Goal: Information Seeking & Learning: Compare options

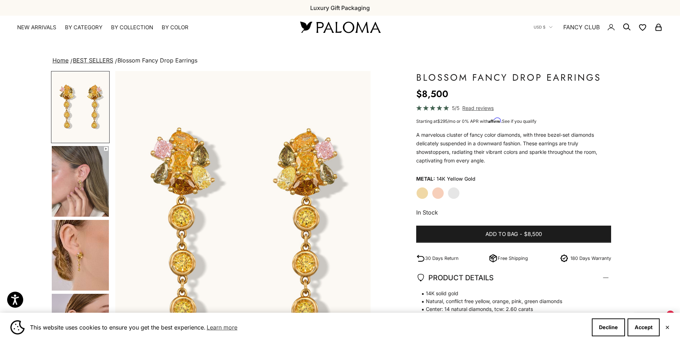
click at [449, 191] on label "White Gold" at bounding box center [454, 193] width 12 height 12
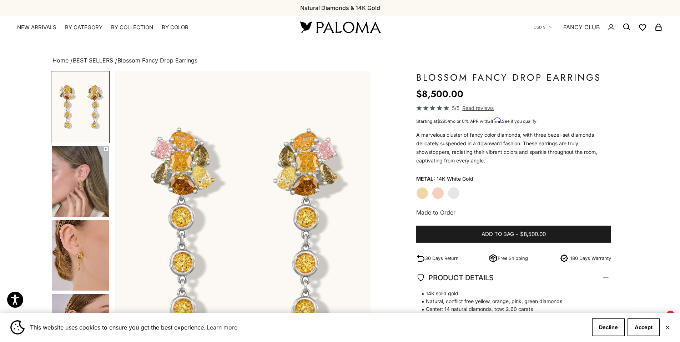
click at [93, 253] on img "Go to item 5" at bounding box center [80, 255] width 57 height 71
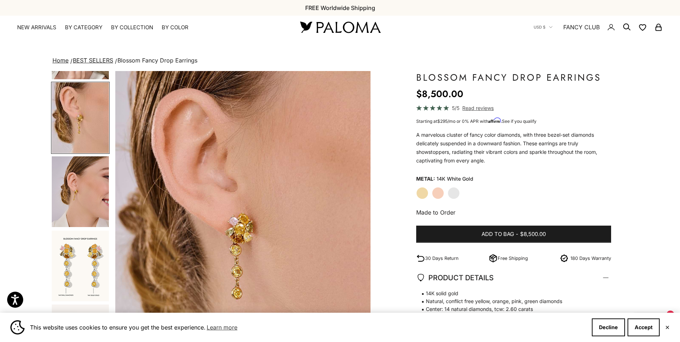
scroll to position [173, 0]
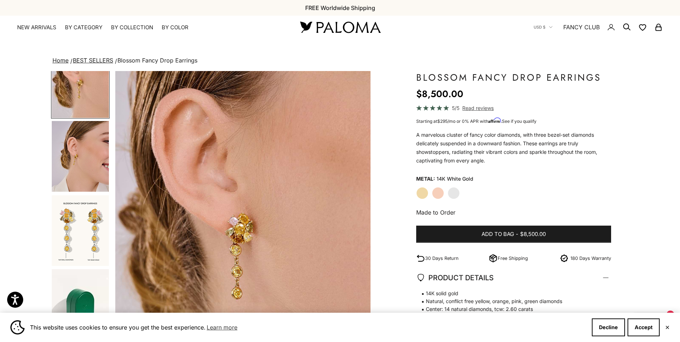
click at [96, 191] on img "Go to item 6" at bounding box center [80, 156] width 57 height 71
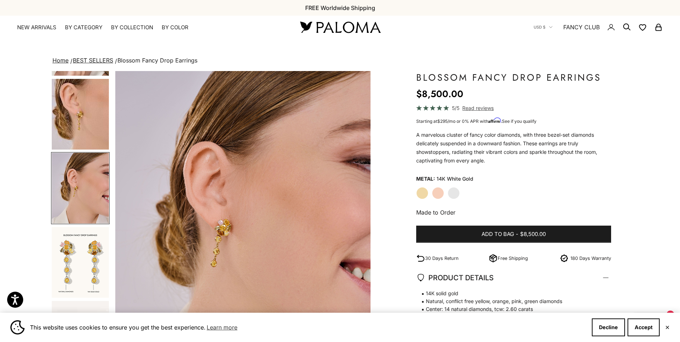
scroll to position [142, 0]
click at [87, 240] on img "Go to item 9" at bounding box center [80, 261] width 57 height 71
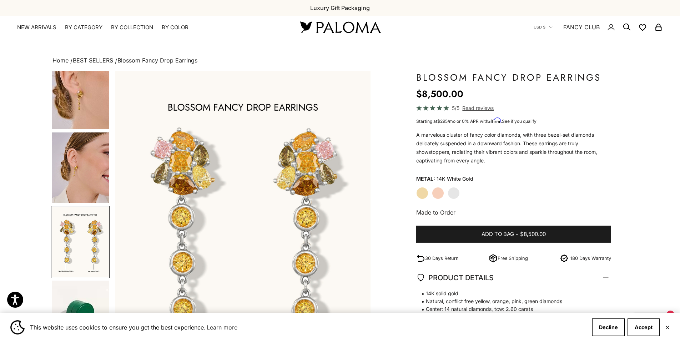
scroll to position [0, 0]
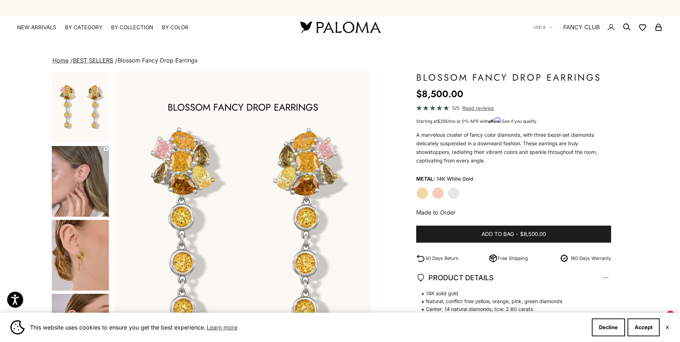
click at [79, 62] on link "BEST SELLERS" at bounding box center [93, 60] width 40 height 7
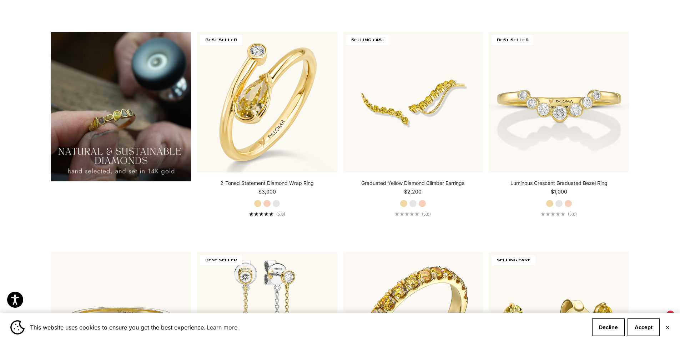
scroll to position [839, 0]
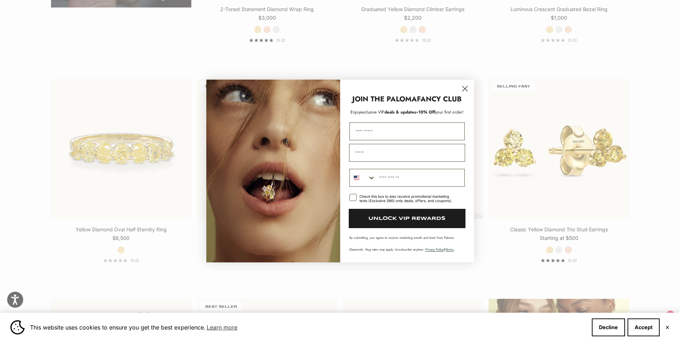
click at [468, 91] on circle "Close dialog" at bounding box center [465, 89] width 12 height 12
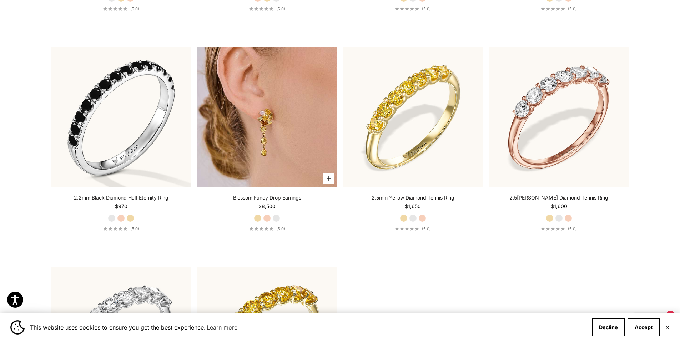
scroll to position [3487, 0]
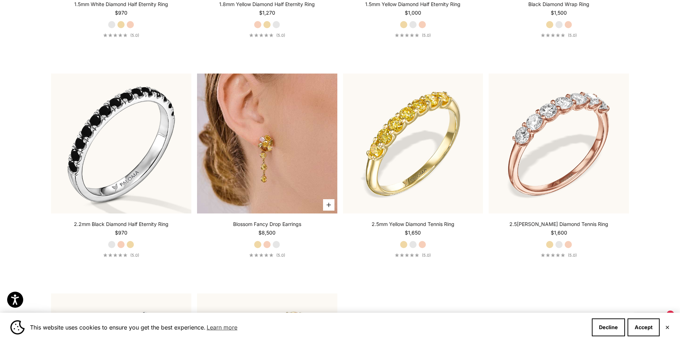
click at [262, 104] on img at bounding box center [267, 144] width 140 height 140
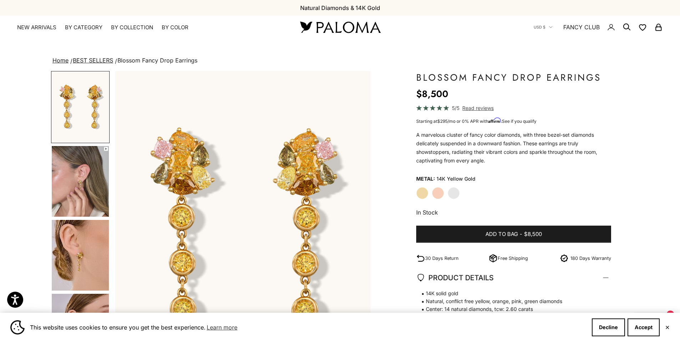
click at [438, 195] on label "Rose Gold" at bounding box center [438, 193] width 12 height 12
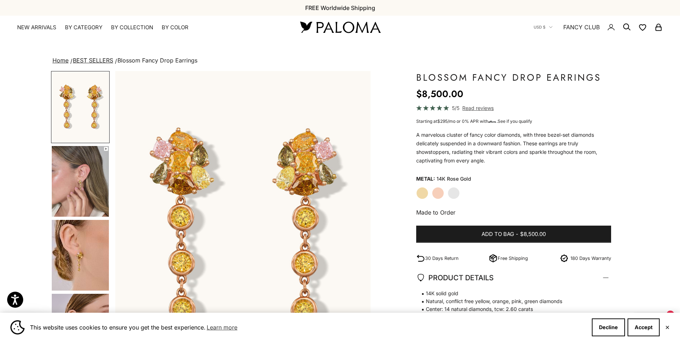
click at [449, 197] on label "White Gold" at bounding box center [454, 193] width 12 height 12
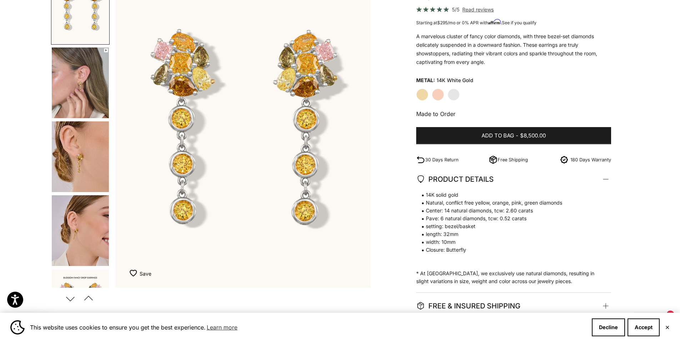
scroll to position [93, 0]
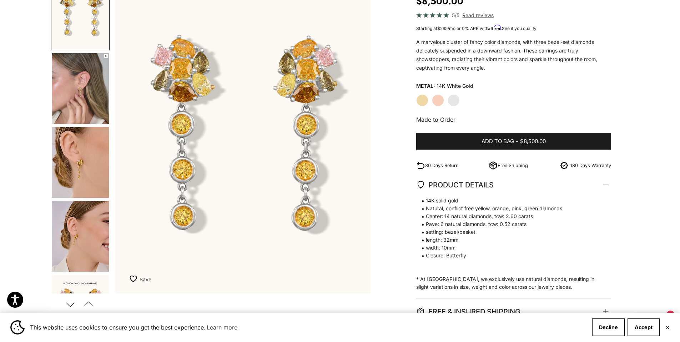
click at [90, 238] on img "Go to item 6" at bounding box center [80, 236] width 57 height 71
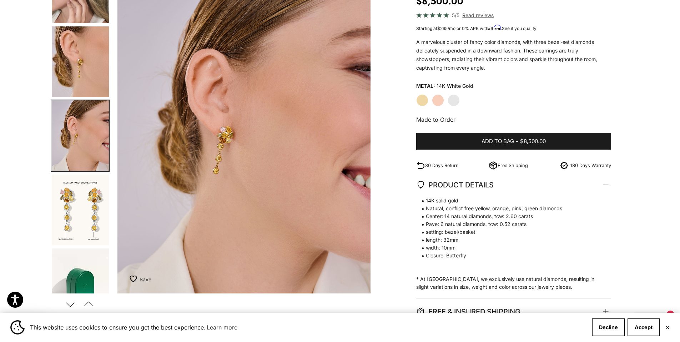
scroll to position [0, 791]
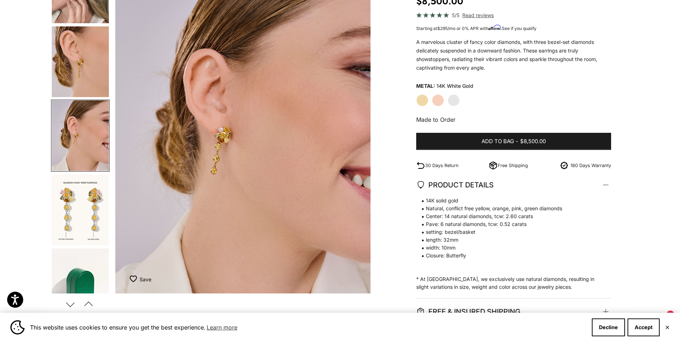
click at [88, 81] on img "Go to item 5" at bounding box center [80, 61] width 57 height 71
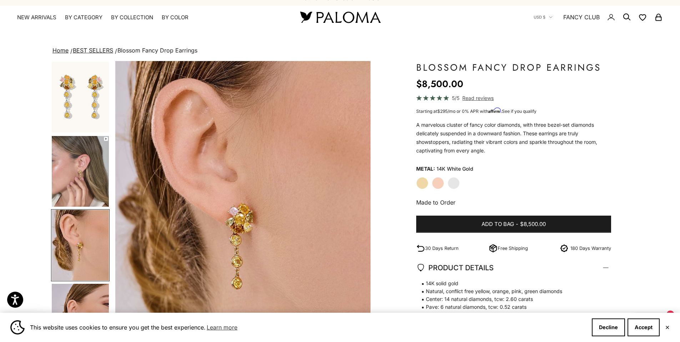
scroll to position [0, 0]
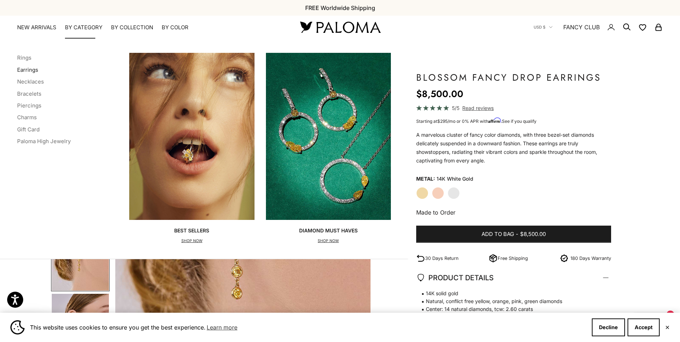
click at [29, 70] on link "Earrings" at bounding box center [27, 69] width 21 height 7
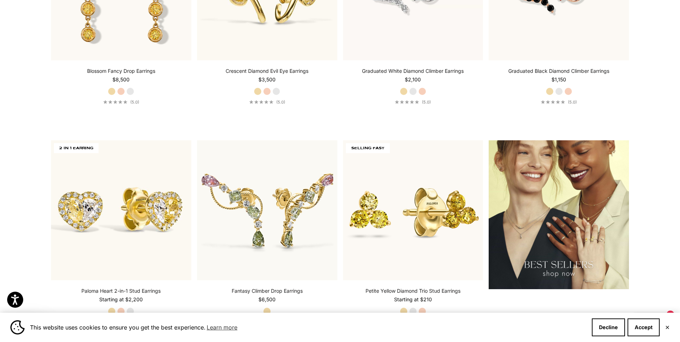
scroll to position [1004, 0]
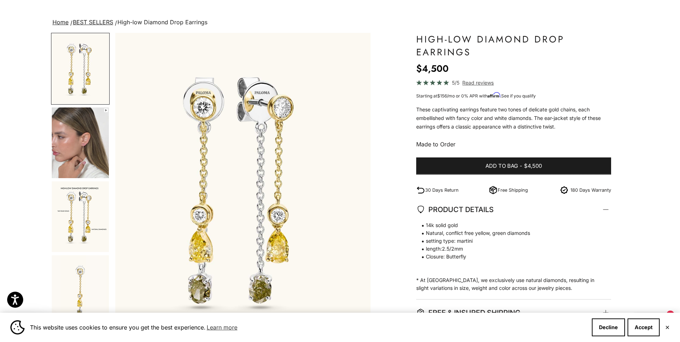
scroll to position [74, 0]
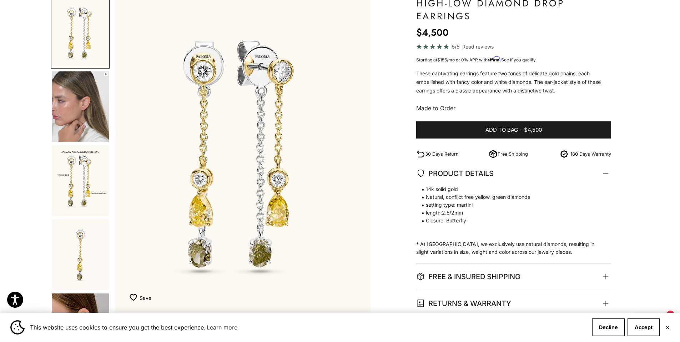
click at [82, 94] on img "Go to item 2" at bounding box center [80, 106] width 57 height 71
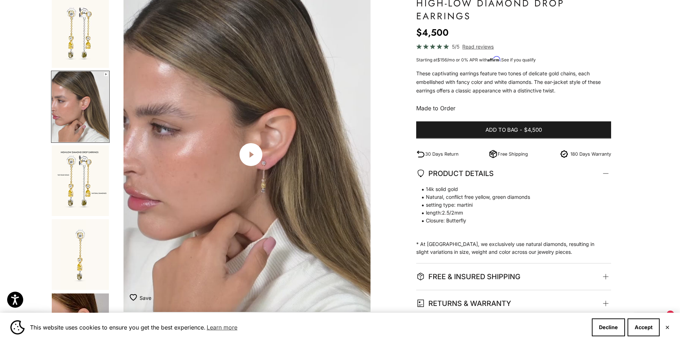
scroll to position [0, 264]
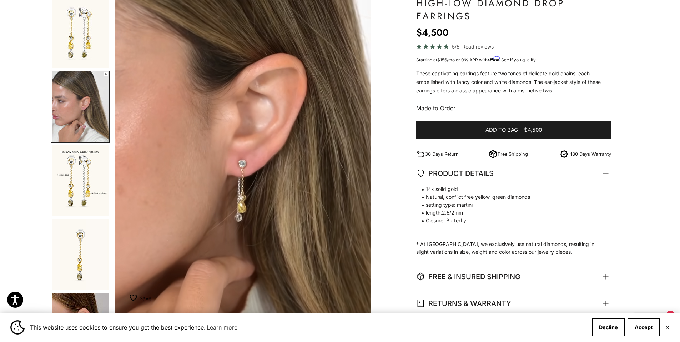
scroll to position [321, 0]
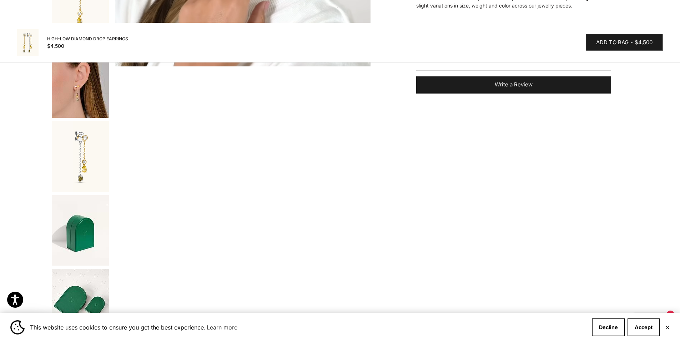
click at [85, 99] on img "Go to item 5" at bounding box center [80, 82] width 57 height 71
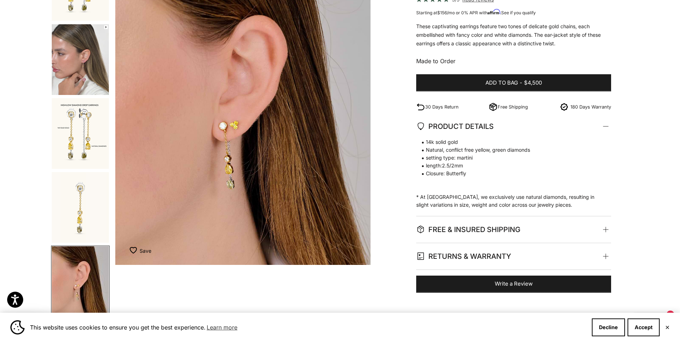
scroll to position [0, 0]
